Goal: Task Accomplishment & Management: Complete application form

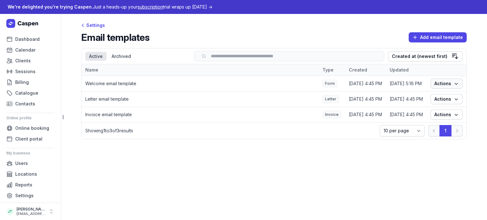
click at [448, 86] on span "Actions" at bounding box center [446, 84] width 24 height 8
click at [424, 93] on link "Edit" at bounding box center [426, 96] width 71 height 9
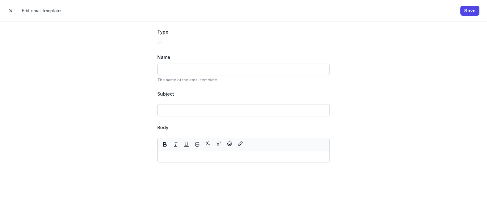
click at [3, 11] on div "Close panel Edit email template Save" at bounding box center [243, 11] width 487 height 22
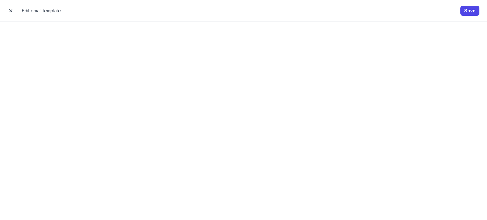
click at [8, 13] on span "button" at bounding box center [10, 10] width 13 height 13
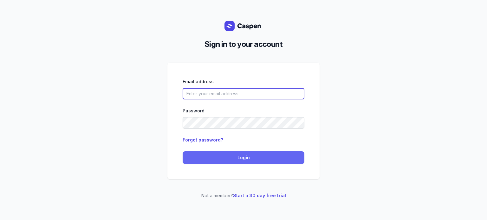
type input "[EMAIL_ADDRESS][DOMAIN_NAME]"
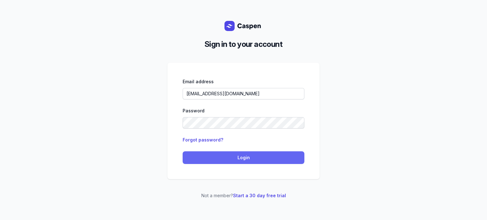
click at [223, 161] on span "Login" at bounding box center [243, 158] width 114 height 8
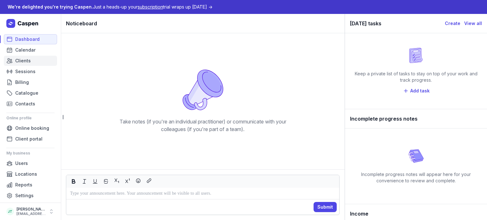
click at [22, 60] on span "Clients" at bounding box center [23, 61] width 16 height 8
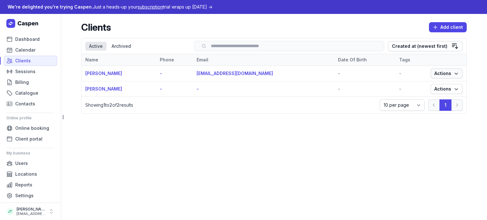
click at [441, 75] on span "Actions" at bounding box center [446, 74] width 24 height 8
click at [425, 82] on link "View" at bounding box center [426, 85] width 71 height 9
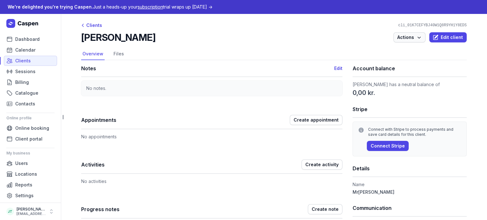
click at [417, 37] on icon "button" at bounding box center [418, 38] width 3 height 2
click at [317, 54] on nav "Overview Files" at bounding box center [273, 54] width 385 height 12
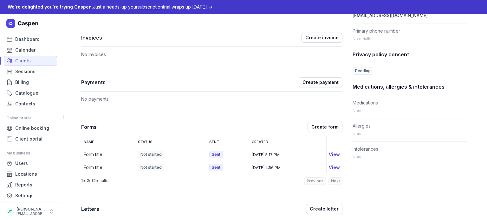
scroll to position [222, 0]
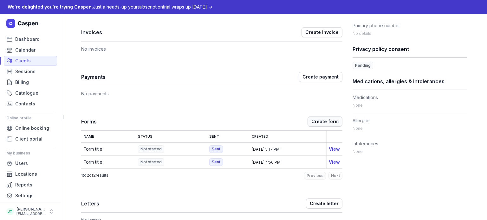
click at [321, 124] on span "Create form" at bounding box center [324, 122] width 27 height 8
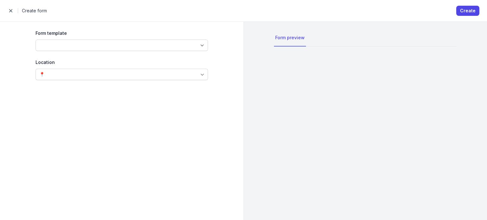
click at [120, 53] on div "Form template Form title Location 📍" at bounding box center [121, 121] width 213 height 198
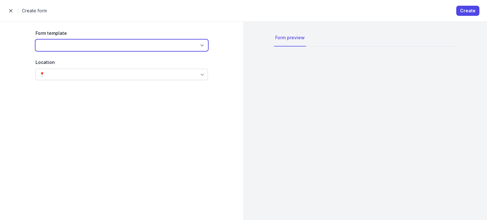
drag, startPoint x: 110, startPoint y: 47, endPoint x: 106, endPoint y: 50, distance: 4.9
click at [110, 47] on select "Form title" at bounding box center [121, 45] width 172 height 11
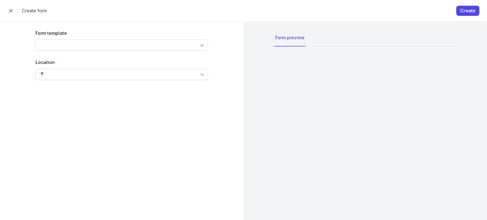
click at [76, 60] on div "Location" at bounding box center [121, 63] width 172 height 8
click at [41, 37] on div "Form template Form title" at bounding box center [121, 40] width 172 height 22
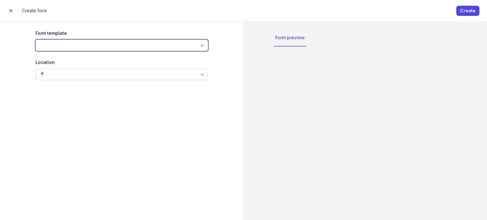
click at [44, 45] on select "Form title" at bounding box center [121, 45] width 172 height 11
select select "fte_01K7CEPNQH802H8FE48J1KWH05"
click at [35, 40] on select "Form title" at bounding box center [121, 45] width 172 height 11
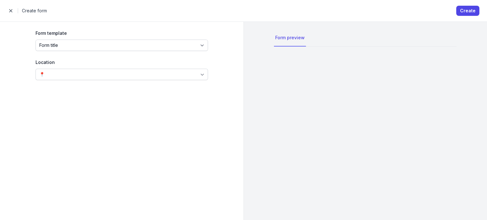
click at [57, 73] on div "📍" at bounding box center [121, 74] width 172 height 11
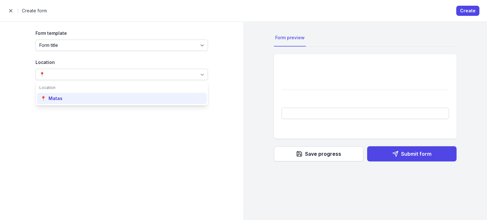
click at [56, 97] on div "Matas" at bounding box center [55, 98] width 14 height 6
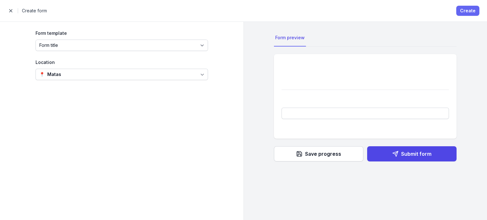
click at [465, 9] on span "Create" at bounding box center [468, 11] width 16 height 8
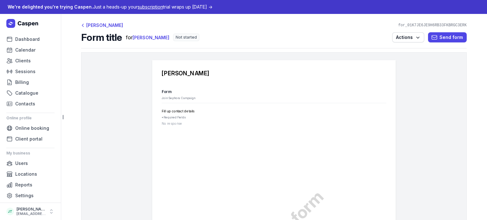
click at [407, 44] on header "Form title for Lisa Cosper Not started Actions Send form" at bounding box center [273, 40] width 385 height 17
click at [406, 38] on span "Actions" at bounding box center [408, 38] width 24 height 8
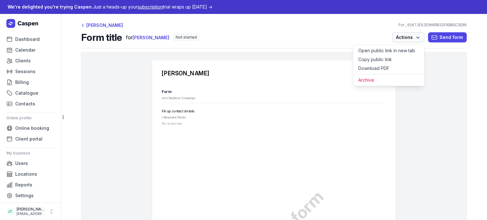
click at [401, 38] on span "Actions" at bounding box center [408, 38] width 24 height 8
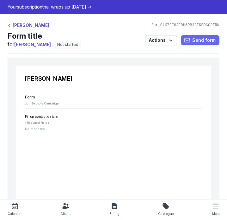
click at [188, 41] on span "Send form" at bounding box center [200, 40] width 31 height 8
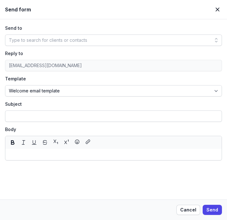
type input "Welcome — we’re glad you’re here 🎉"
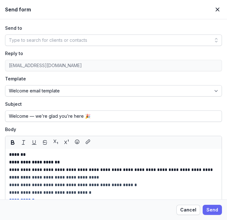
click at [214, 210] on span "Send" at bounding box center [213, 210] width 12 height 8
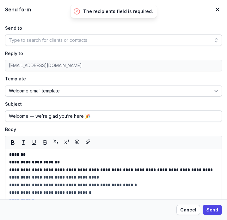
click at [90, 41] on div "Type to search for clients or contacts" at bounding box center [113, 40] width 217 height 11
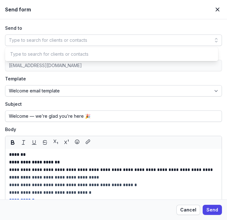
click at [82, 43] on div "Type to search for clients or contacts" at bounding box center [48, 40] width 79 height 8
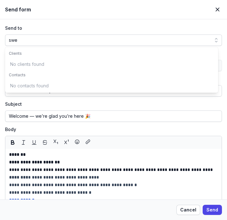
scroll to position [0, 8]
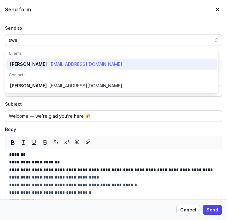
type input "swe"
click at [71, 62] on div "sweetoon47@gmail.com" at bounding box center [85, 64] width 73 height 6
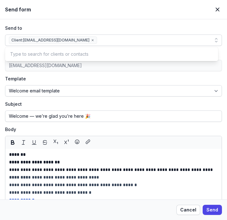
scroll to position [0, 0]
click at [211, 211] on span "Send" at bounding box center [213, 210] width 12 height 8
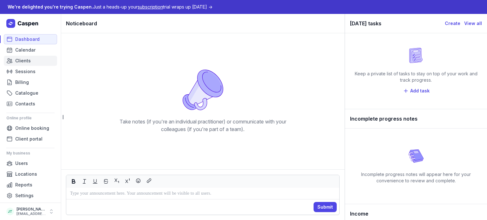
click at [19, 61] on span "Clients" at bounding box center [23, 61] width 16 height 8
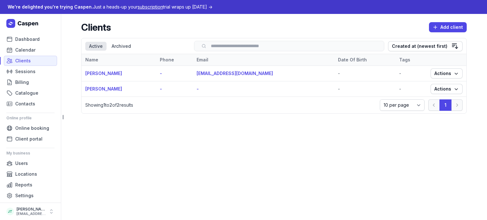
click at [446, 33] on header "Clients Add client" at bounding box center [273, 30] width 385 height 16
click at [443, 27] on span "Add client" at bounding box center [447, 27] width 30 height 8
select select
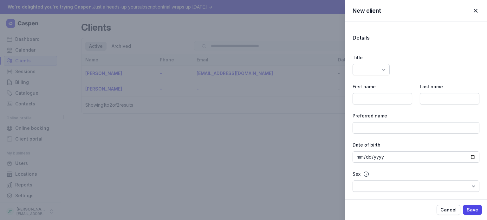
select select
click at [476, 10] on span "button" at bounding box center [475, 11] width 14 height 14
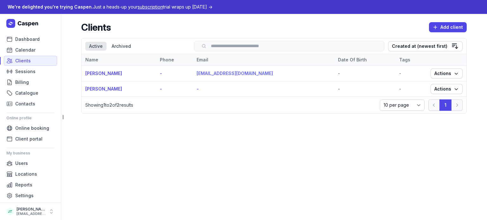
click at [238, 75] on link "sweetoon47@gmail.com" at bounding box center [234, 73] width 76 height 5
click at [221, 74] on link "sweetoon47@gmail.com" at bounding box center [234, 73] width 76 height 5
click at [97, 73] on link "Lisa Cosper" at bounding box center [103, 73] width 37 height 5
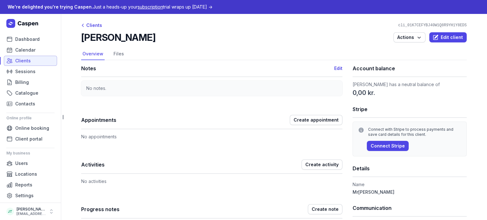
click at [20, 66] on link "Clients" at bounding box center [30, 61] width 53 height 10
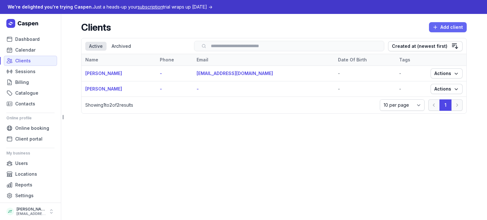
click at [443, 29] on span "Add client" at bounding box center [447, 27] width 30 height 8
select select
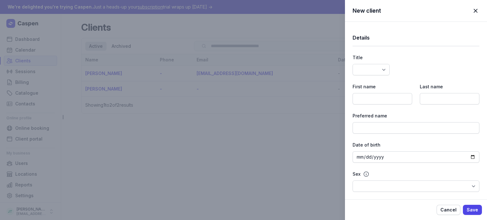
select select
click at [377, 44] on div "Details" at bounding box center [415, 37] width 127 height 17
click at [367, 72] on select "Dr Mr Ms Mrs Miss Mx Master" at bounding box center [370, 69] width 37 height 11
select select "Mr"
click at [352, 64] on select "Dr Mr Ms Mrs Miss Mx Master" at bounding box center [370, 69] width 37 height 11
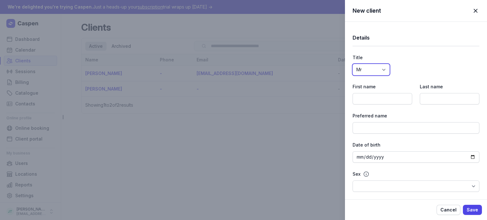
click at [361, 69] on select "Dr Mr Ms Mrs Miss Mx Master" at bounding box center [370, 69] width 37 height 11
click at [409, 66] on div "Title Dr Mr Ms Mrs Miss Mx Master" at bounding box center [415, 65] width 127 height 22
click at [384, 104] on input at bounding box center [382, 98] width 60 height 11
type input "Lisa"
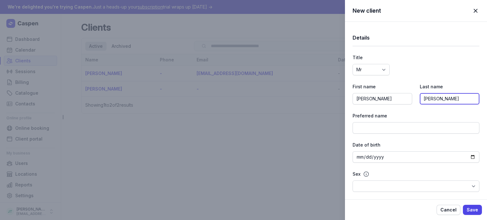
type input "Cooper"
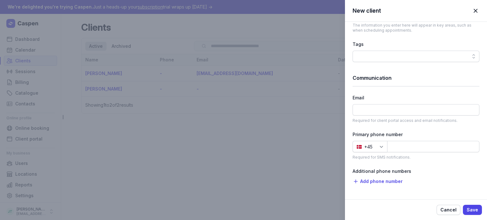
scroll to position [317, 0]
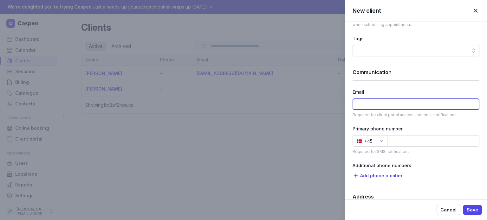
click at [367, 105] on input at bounding box center [415, 104] width 127 height 11
type input "usersw474@gmail.com"
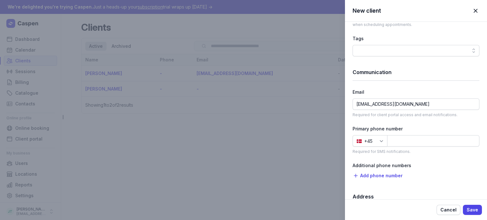
click at [373, 92] on div "Email" at bounding box center [415, 92] width 127 height 8
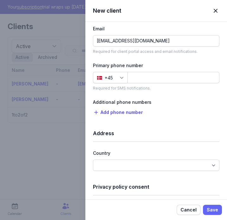
click at [214, 209] on span "Save" at bounding box center [212, 210] width 11 height 8
